Goal: Find specific page/section: Find specific page/section

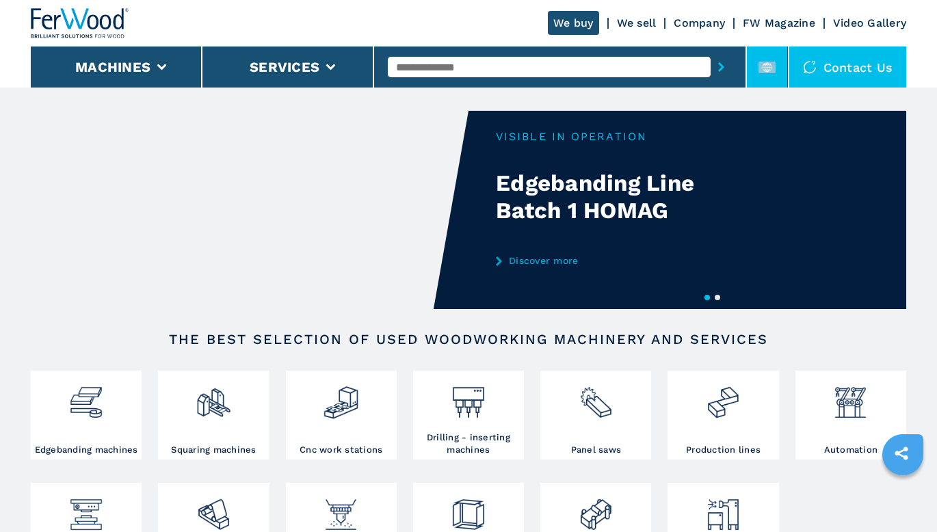
click at [766, 70] on icon at bounding box center [767, 67] width 10 height 10
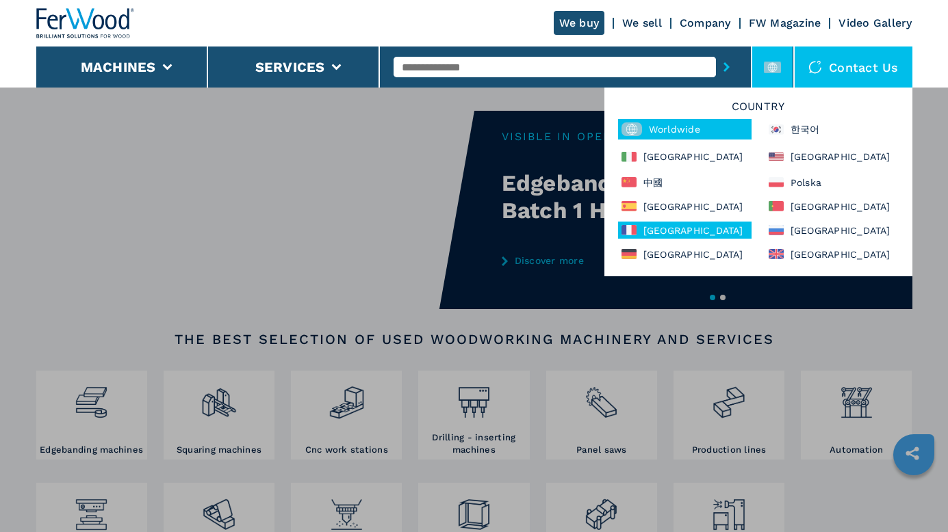
click at [665, 229] on div "France" at bounding box center [684, 230] width 133 height 17
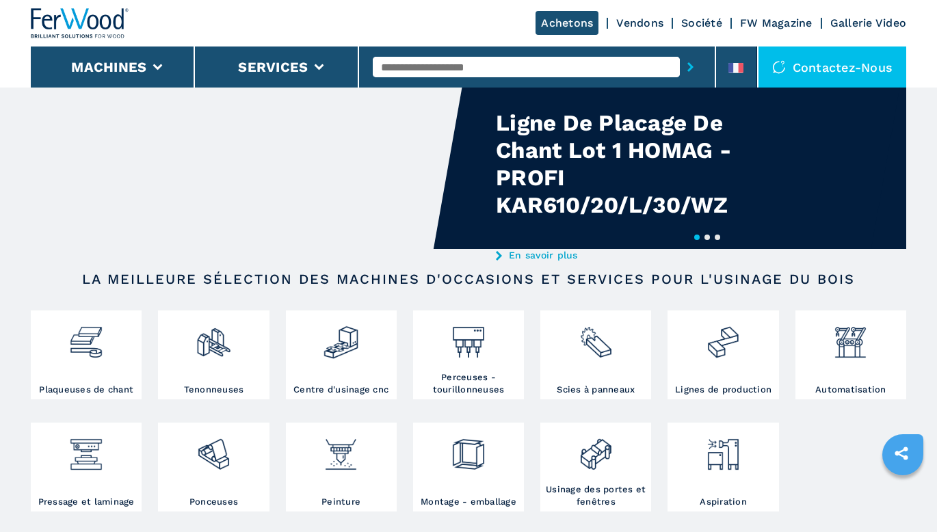
scroll to position [205, 0]
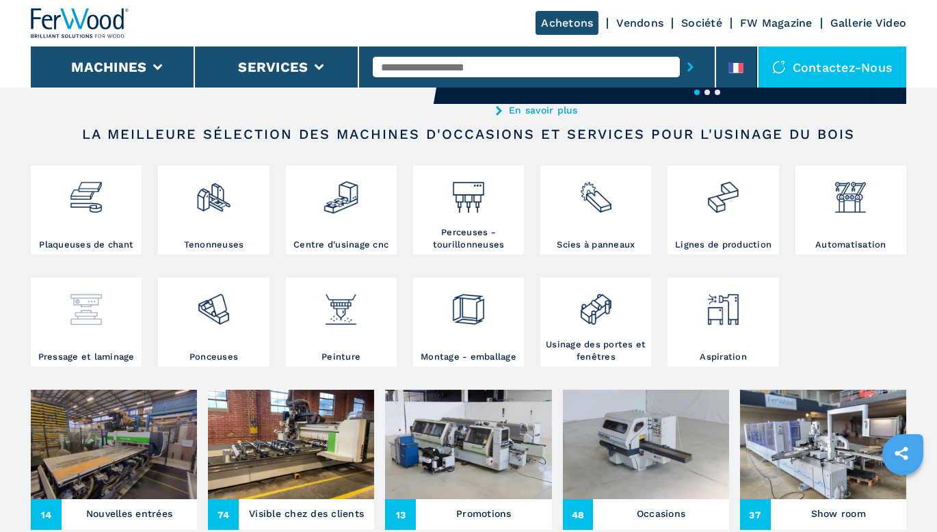
click at [77, 318] on img at bounding box center [86, 304] width 36 height 47
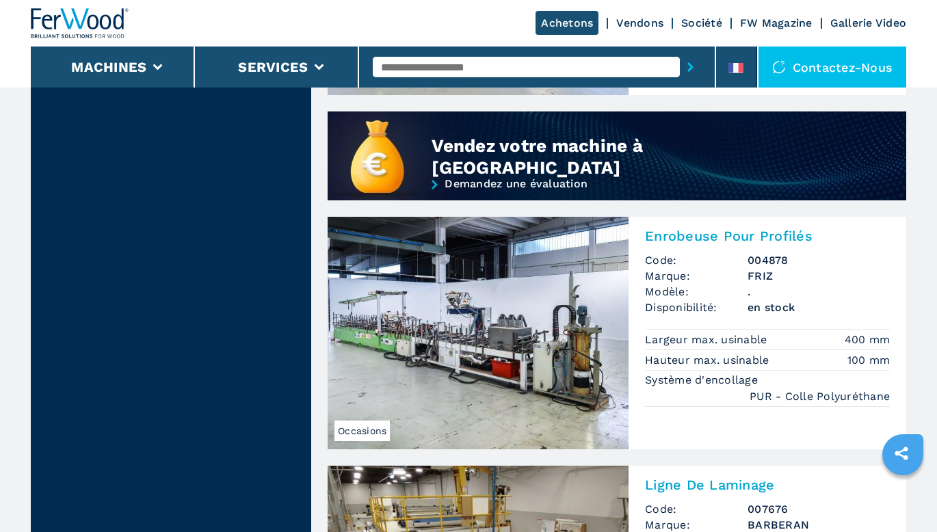
scroll to position [1300, 0]
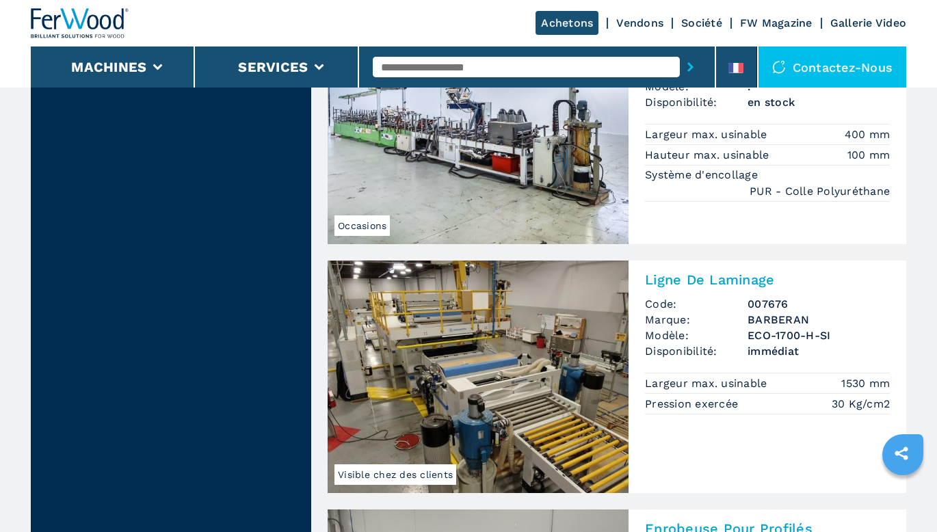
click at [513, 358] on img at bounding box center [478, 377] width 301 height 233
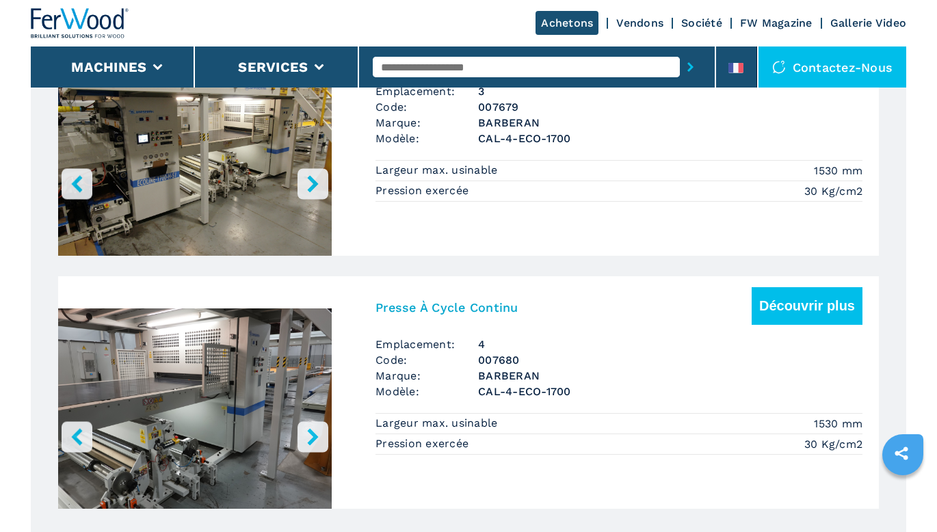
scroll to position [1505, 0]
